Goal: Task Accomplishment & Management: Manage account settings

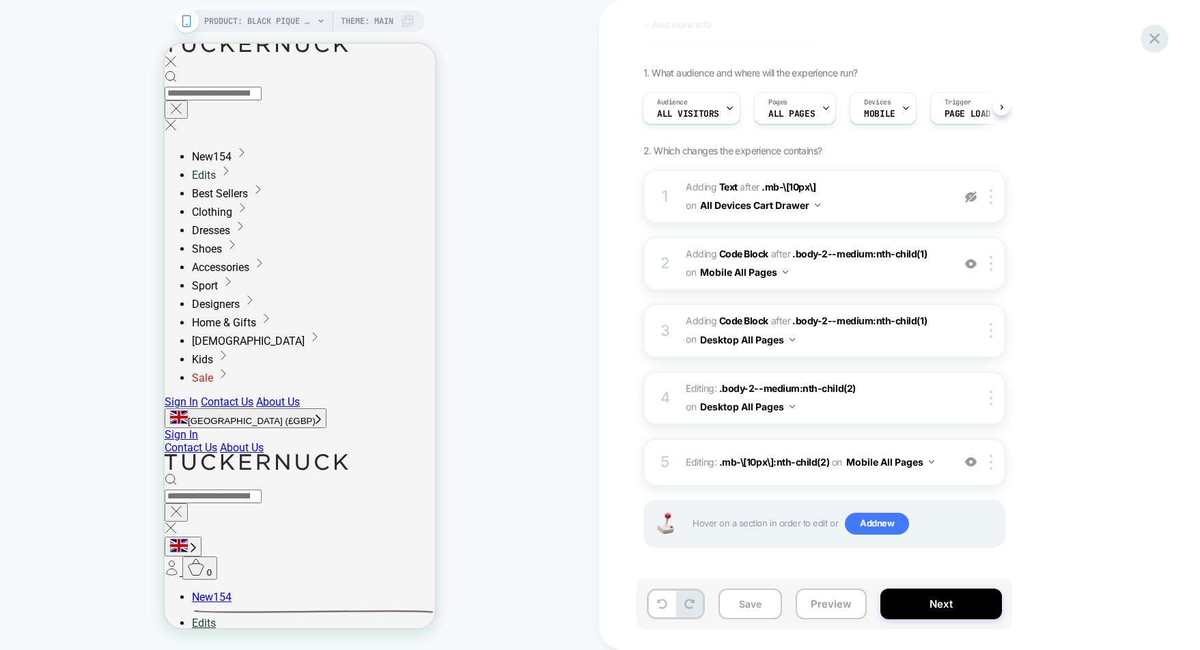
click at [1162, 38] on icon at bounding box center [1155, 38] width 18 height 18
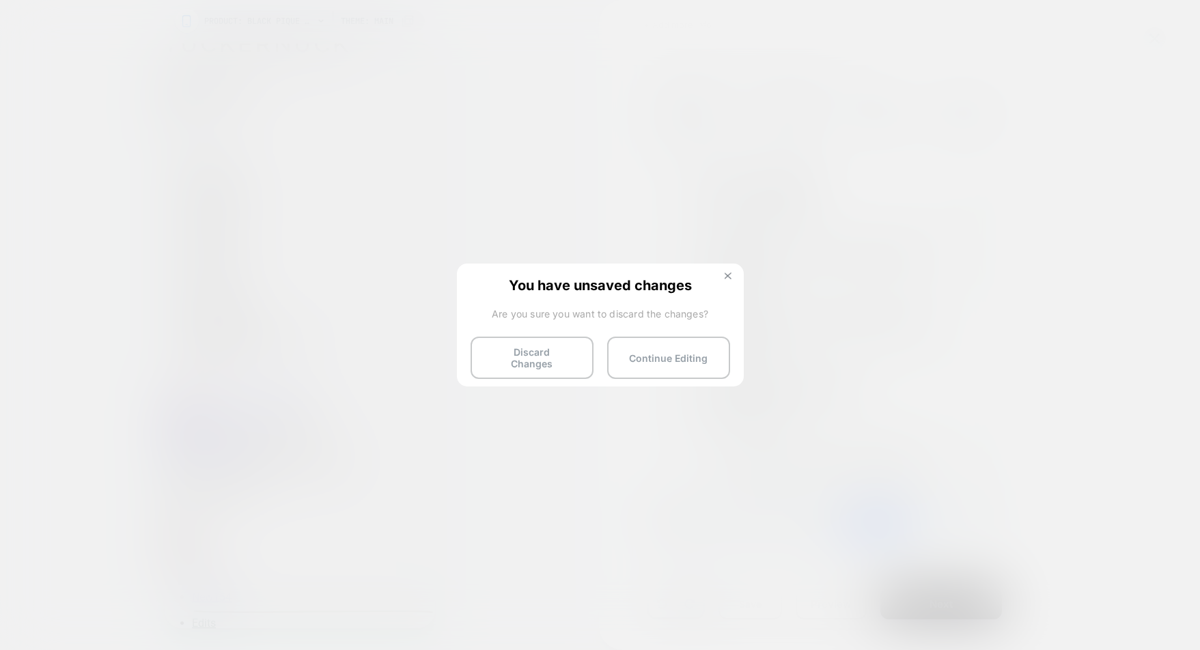
click at [731, 279] on button at bounding box center [728, 278] width 15 height 12
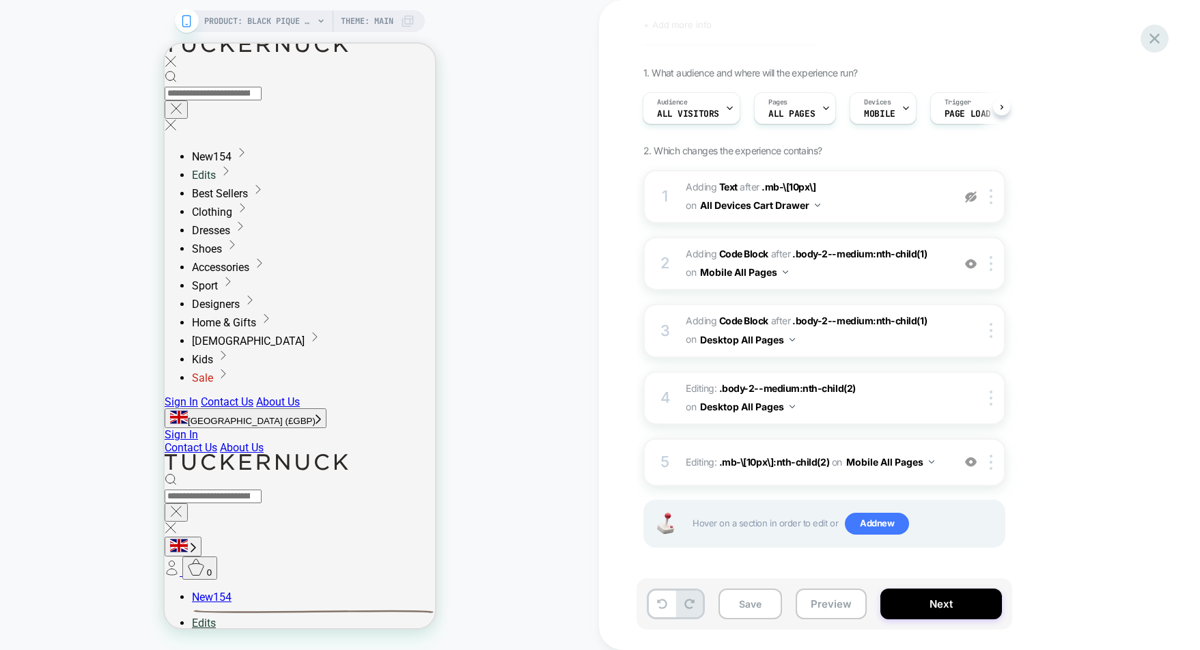
click at [1151, 39] on icon at bounding box center [1155, 38] width 18 height 18
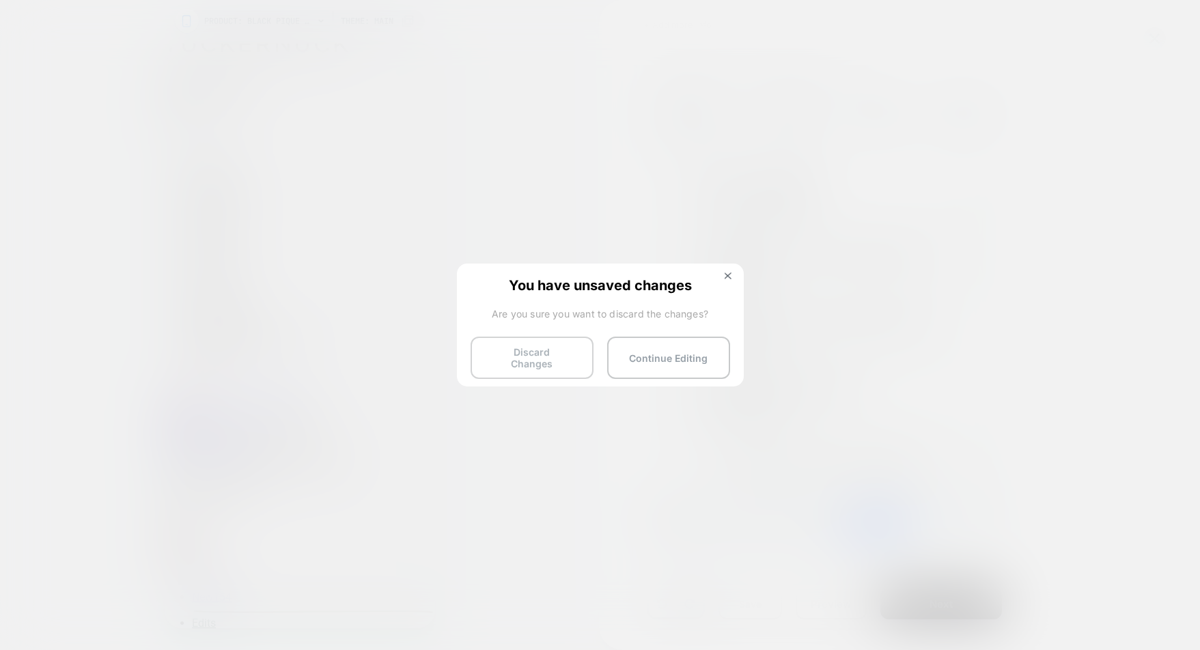
click at [559, 365] on button "Discard Changes" at bounding box center [532, 358] width 123 height 42
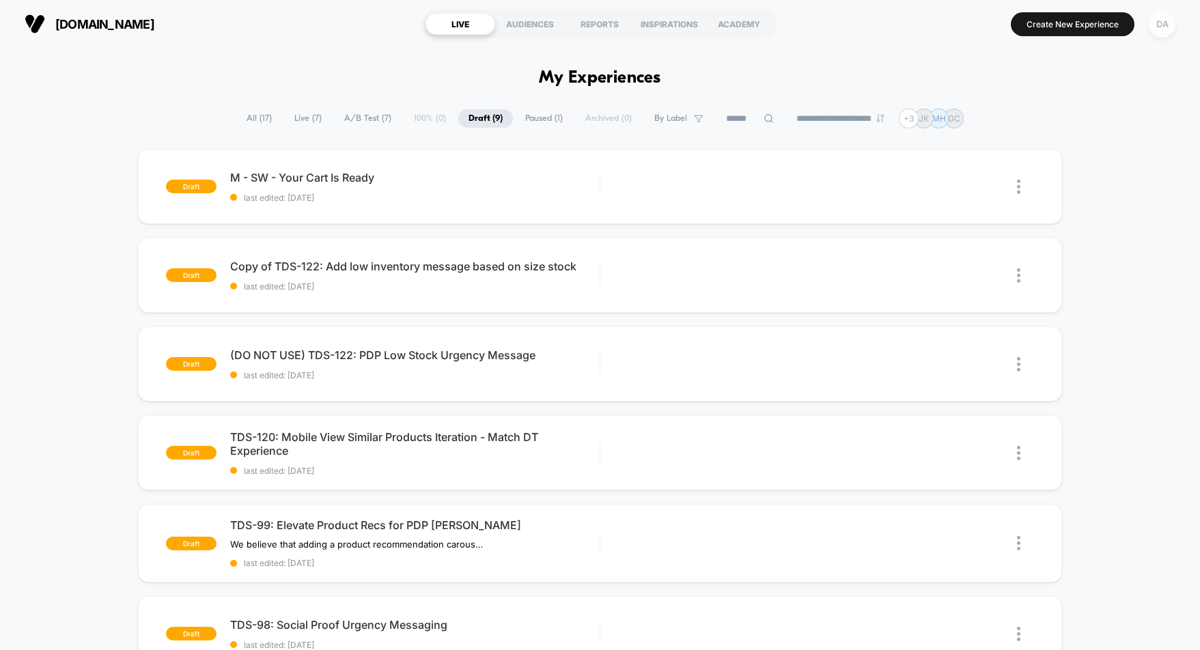
click at [1160, 26] on div "DA" at bounding box center [1162, 24] width 27 height 27
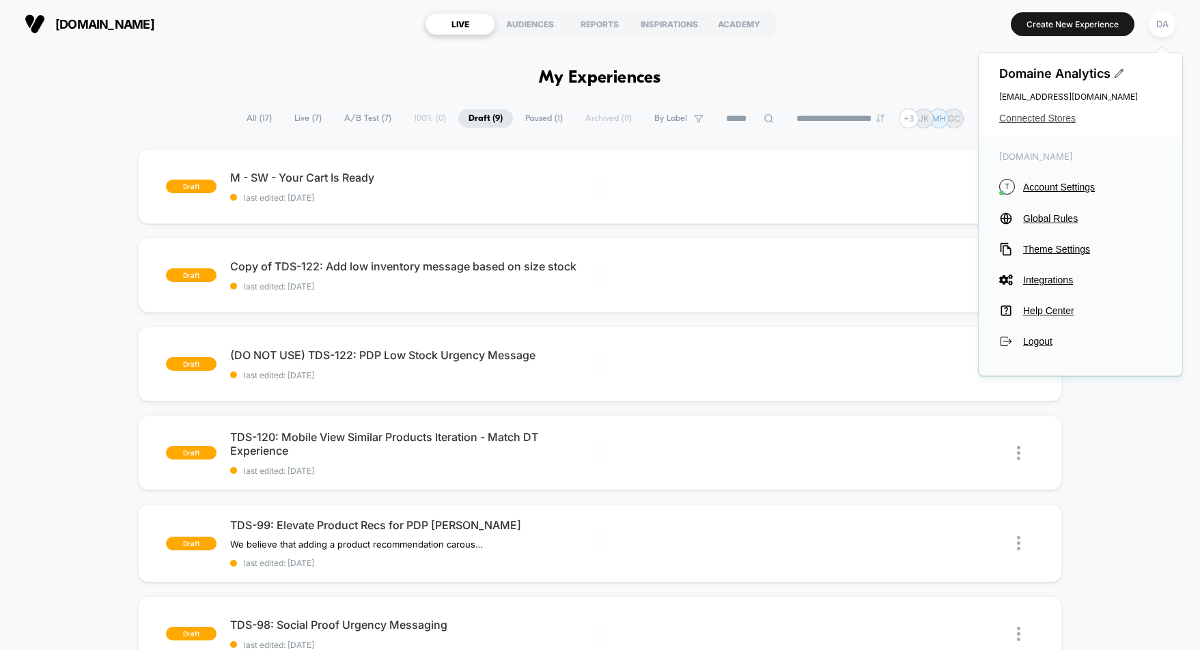
click at [1051, 115] on span "Connected Stores" at bounding box center [1080, 118] width 163 height 11
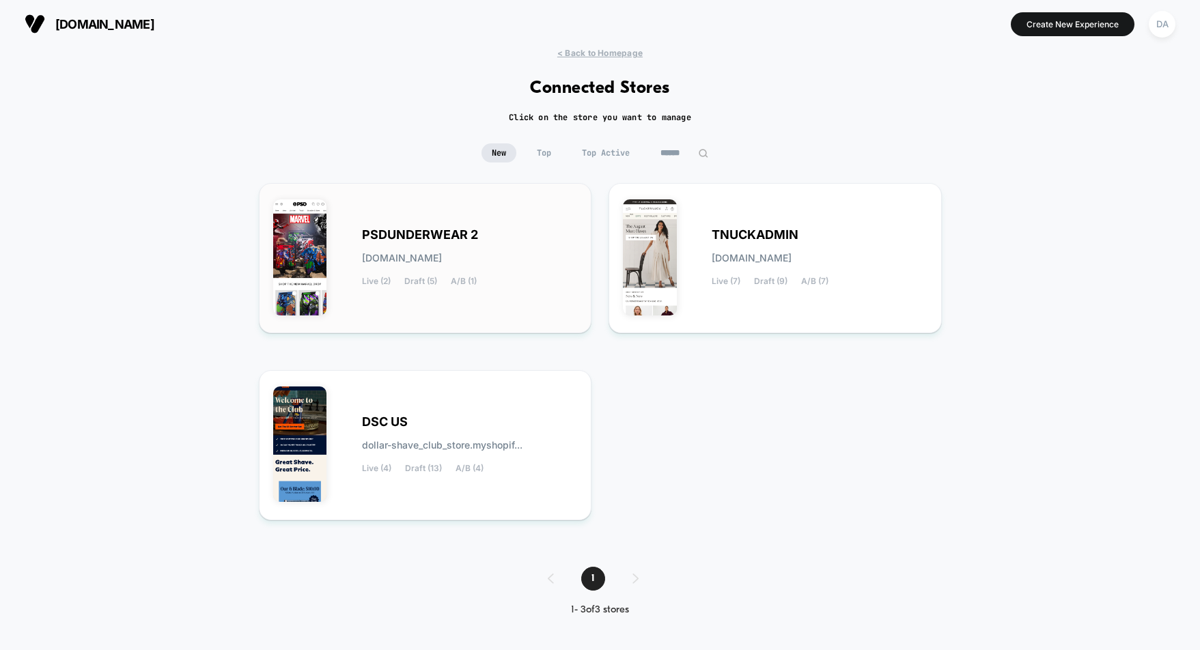
click at [467, 236] on span "PSDUNDERWEAR 2" at bounding box center [420, 235] width 116 height 10
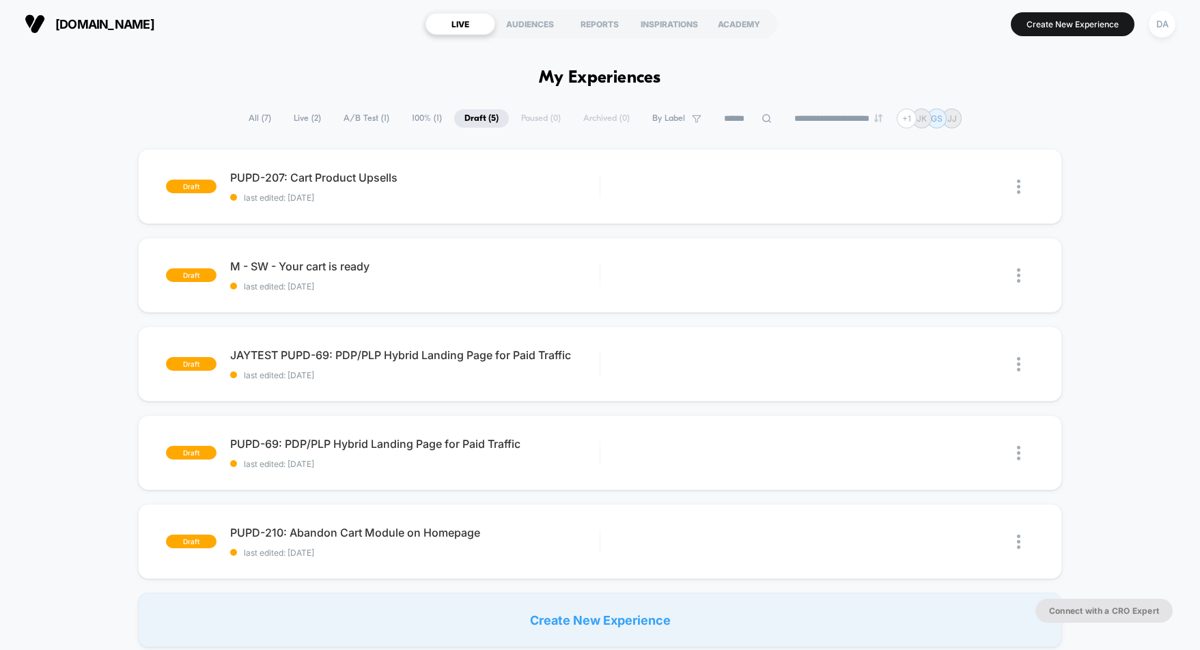
click at [310, 122] on span "Live ( 2 )" at bounding box center [307, 118] width 48 height 18
